Goal: Task Accomplishment & Management: Use online tool/utility

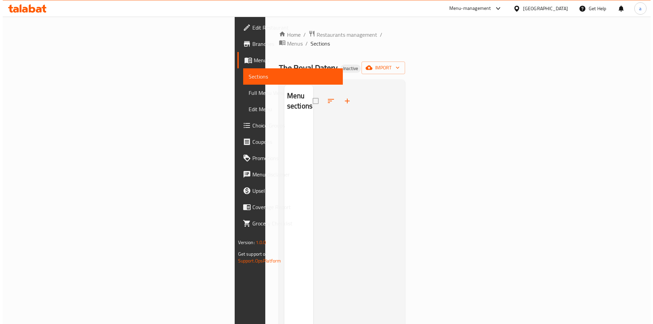
scroll to position [14, 0]
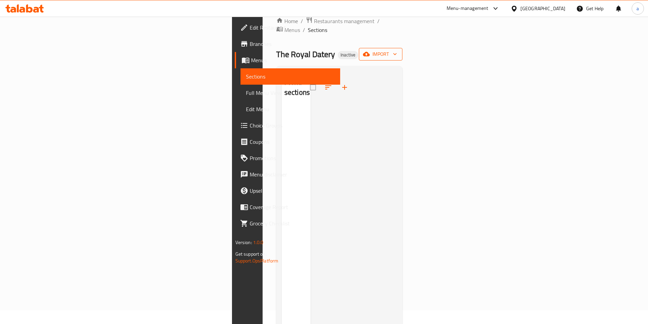
click at [370, 52] on icon "button" at bounding box center [366, 54] width 7 height 4
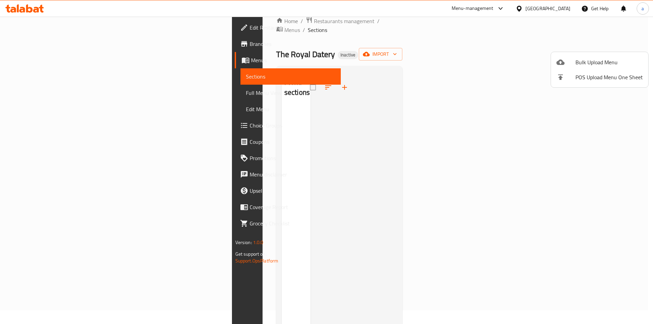
click at [579, 65] on span "Bulk Upload Menu" at bounding box center [608, 62] width 67 height 8
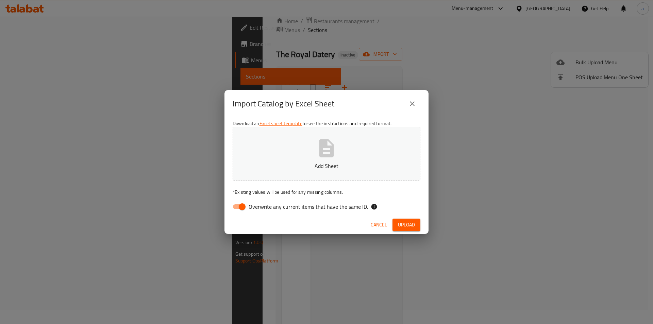
click at [261, 203] on span "Overwrite any current items that have the same ID." at bounding box center [308, 207] width 119 height 8
click at [261, 203] on input "Overwrite any current items that have the same ID." at bounding box center [242, 206] width 39 height 13
checkbox input "false"
click at [409, 231] on div "Cancel Upload" at bounding box center [326, 225] width 204 height 18
click at [406, 223] on span "Upload" at bounding box center [406, 225] width 17 height 8
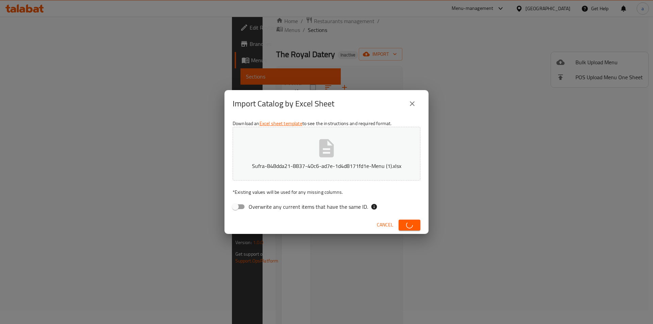
click at [386, 228] on span "Cancel" at bounding box center [385, 225] width 16 height 8
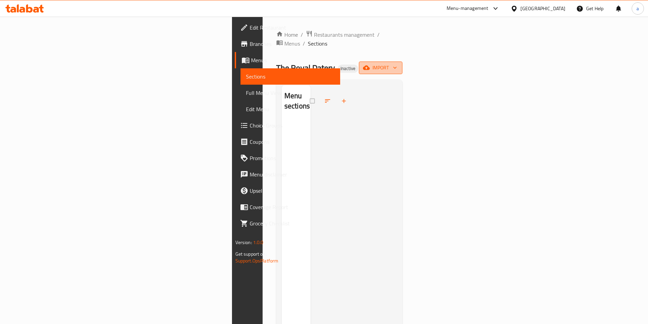
click at [402, 64] on button "import" at bounding box center [381, 68] width 44 height 13
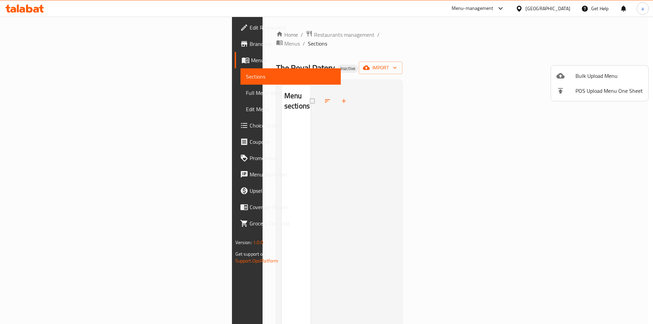
click at [597, 75] on span "Bulk Upload Menu" at bounding box center [608, 76] width 67 height 8
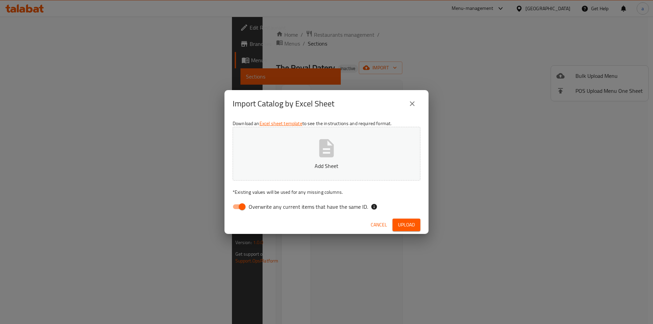
click at [239, 217] on div "Cancel Upload" at bounding box center [326, 225] width 204 height 18
click at [245, 208] on input "Overwrite any current items that have the same ID." at bounding box center [242, 206] width 39 height 13
checkbox input "false"
click at [324, 159] on button "Add Sheet" at bounding box center [327, 154] width 188 height 54
click at [403, 227] on span "Upload" at bounding box center [406, 225] width 17 height 8
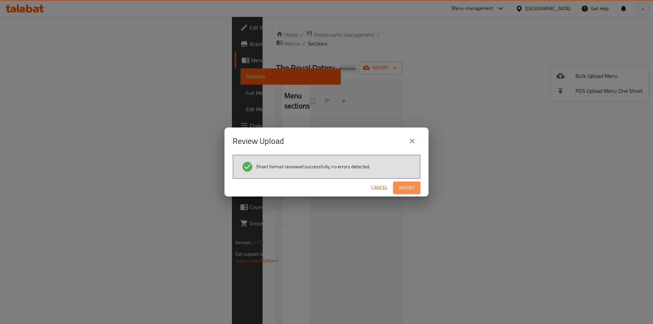
click at [410, 187] on span "Import" at bounding box center [406, 188] width 16 height 8
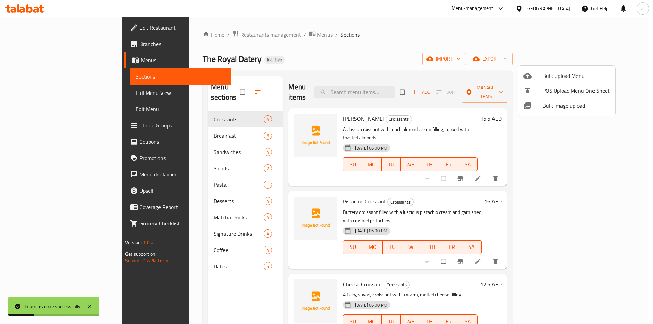
click at [51, 96] on div at bounding box center [326, 162] width 653 height 324
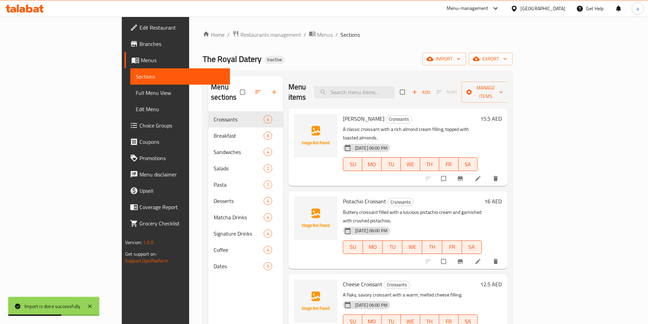
click at [136, 96] on span "Full Menu View" at bounding box center [180, 93] width 89 height 8
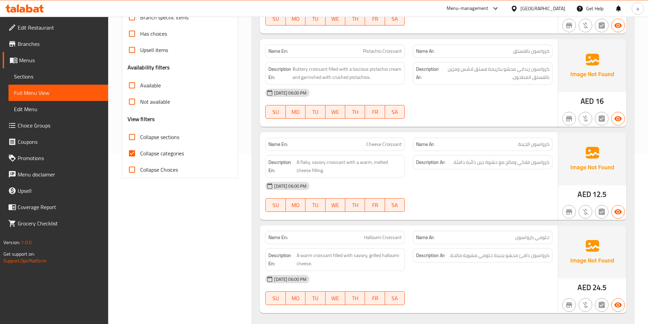
click at [132, 156] on input "Collapse categories" at bounding box center [132, 153] width 16 height 16
checkbox input "false"
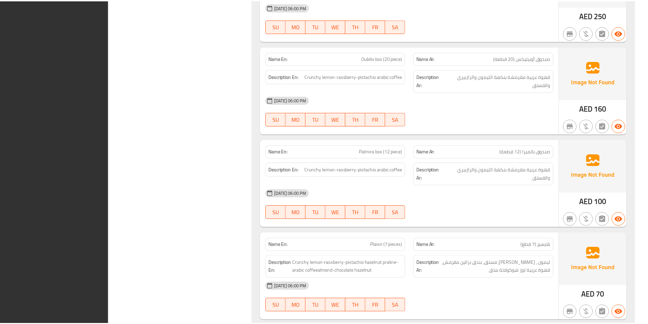
scroll to position [3696, 0]
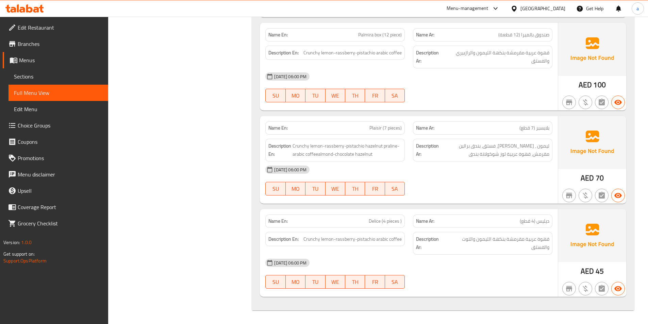
click at [516, 173] on div "08-10-2025 06:00 PM" at bounding box center [408, 169] width 295 height 16
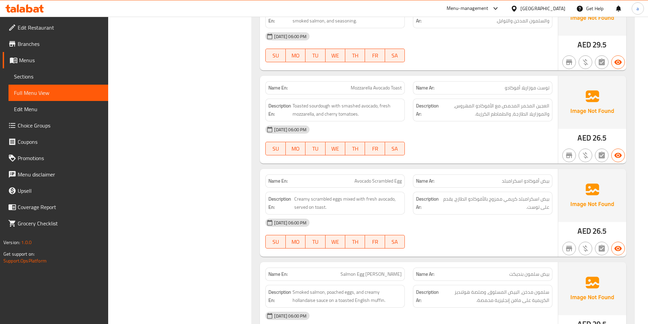
scroll to position [0, 0]
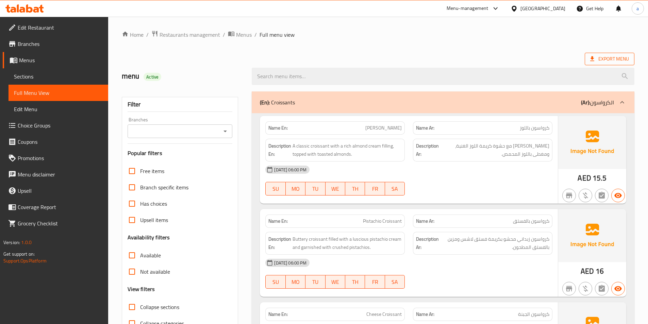
click at [596, 64] on span "Export Menu" at bounding box center [609, 59] width 50 height 13
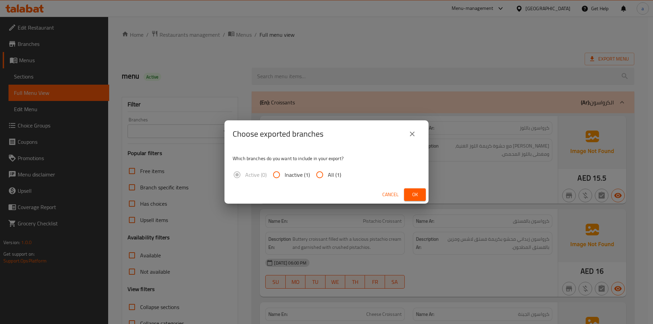
click at [329, 175] on span "All (1)" at bounding box center [334, 175] width 13 height 8
click at [322, 178] on input "All (1)" at bounding box center [319, 175] width 16 height 16
radio input "true"
click at [419, 195] on span "Ok" at bounding box center [414, 194] width 11 height 8
